Goal: Information Seeking & Learning: Check status

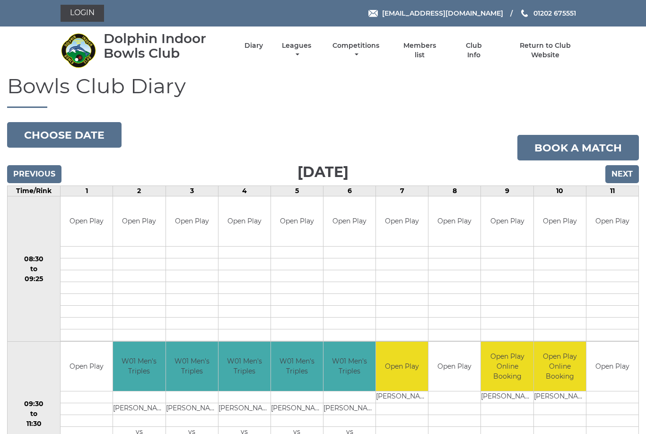
click at [374, 53] on link "Competitions" at bounding box center [356, 50] width 52 height 18
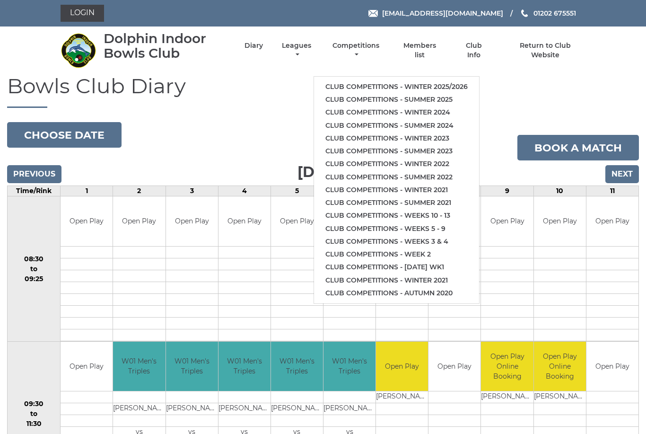
click at [313, 52] on link "Leagues" at bounding box center [296, 50] width 34 height 18
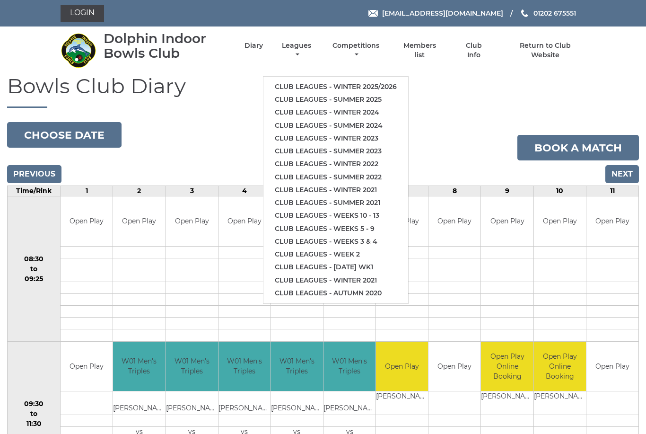
click at [371, 83] on link "Club leagues - Winter 2025/2026" at bounding box center [335, 86] width 145 height 13
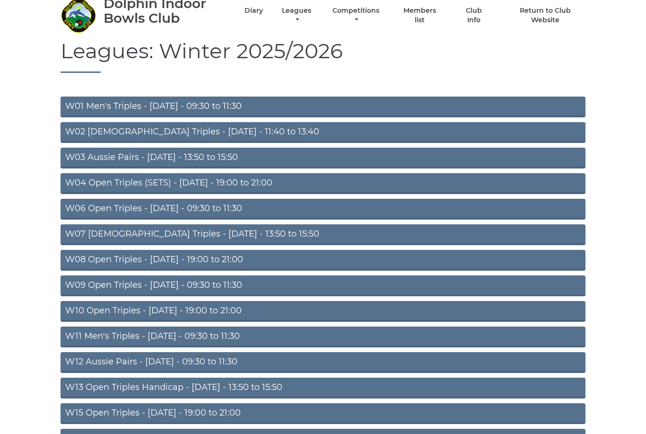
scroll to position [35, 0]
click at [193, 159] on link "W03 Aussie Pairs - Monday - 13:50 to 15:50" at bounding box center [323, 158] width 525 height 21
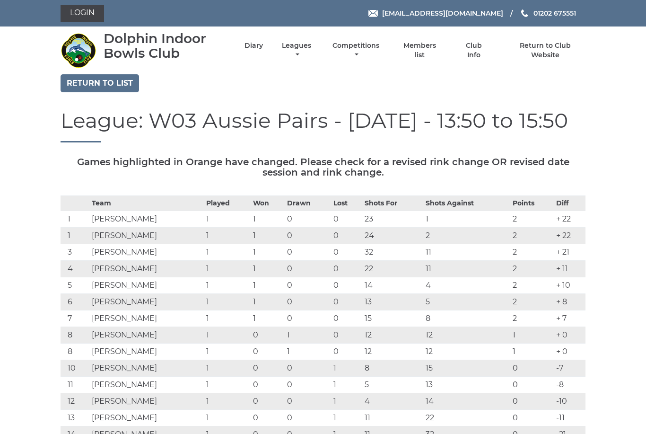
click at [369, 53] on link "Competitions" at bounding box center [356, 50] width 52 height 18
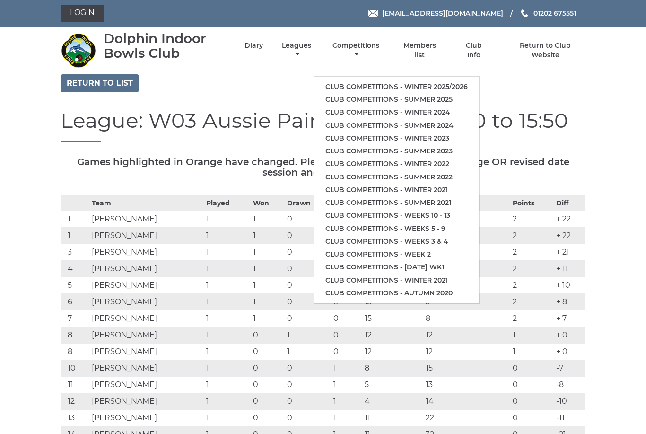
click at [414, 83] on link "Club competitions - Winter 2025/2026" at bounding box center [396, 86] width 165 height 13
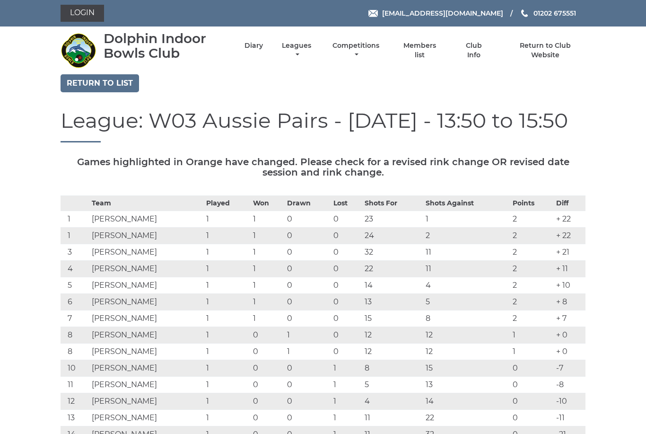
click at [377, 50] on link "Competitions" at bounding box center [356, 50] width 52 height 18
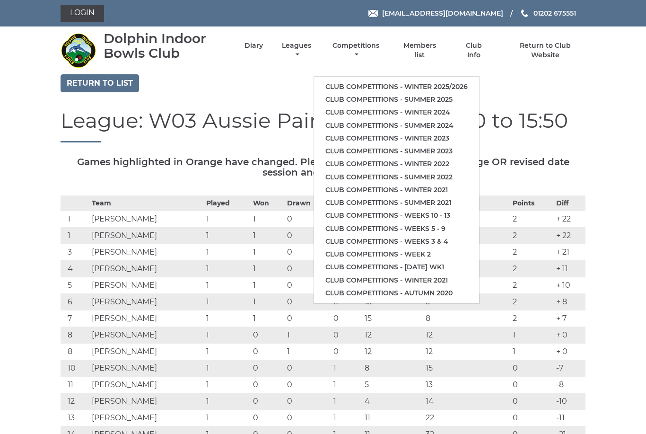
click at [312, 52] on link "Leagues" at bounding box center [296, 50] width 34 height 18
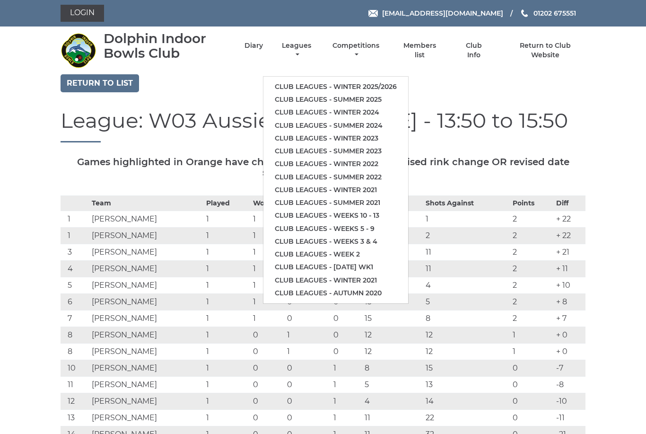
click at [366, 82] on link "Club leagues - Winter 2025/2026" at bounding box center [335, 86] width 145 height 13
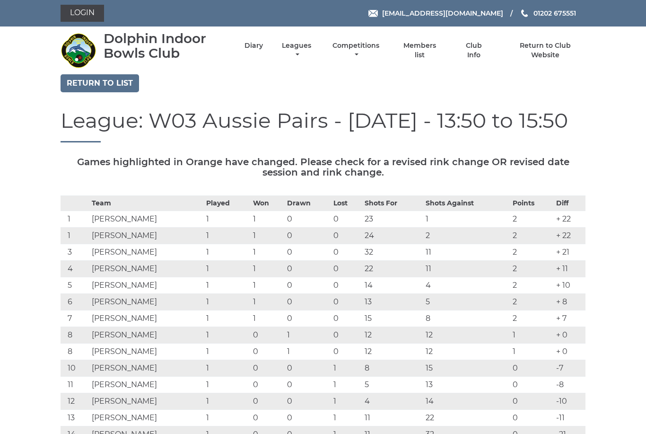
click at [325, 431] on td "0" at bounding box center [308, 434] width 46 height 17
